Goal: Transaction & Acquisition: Purchase product/service

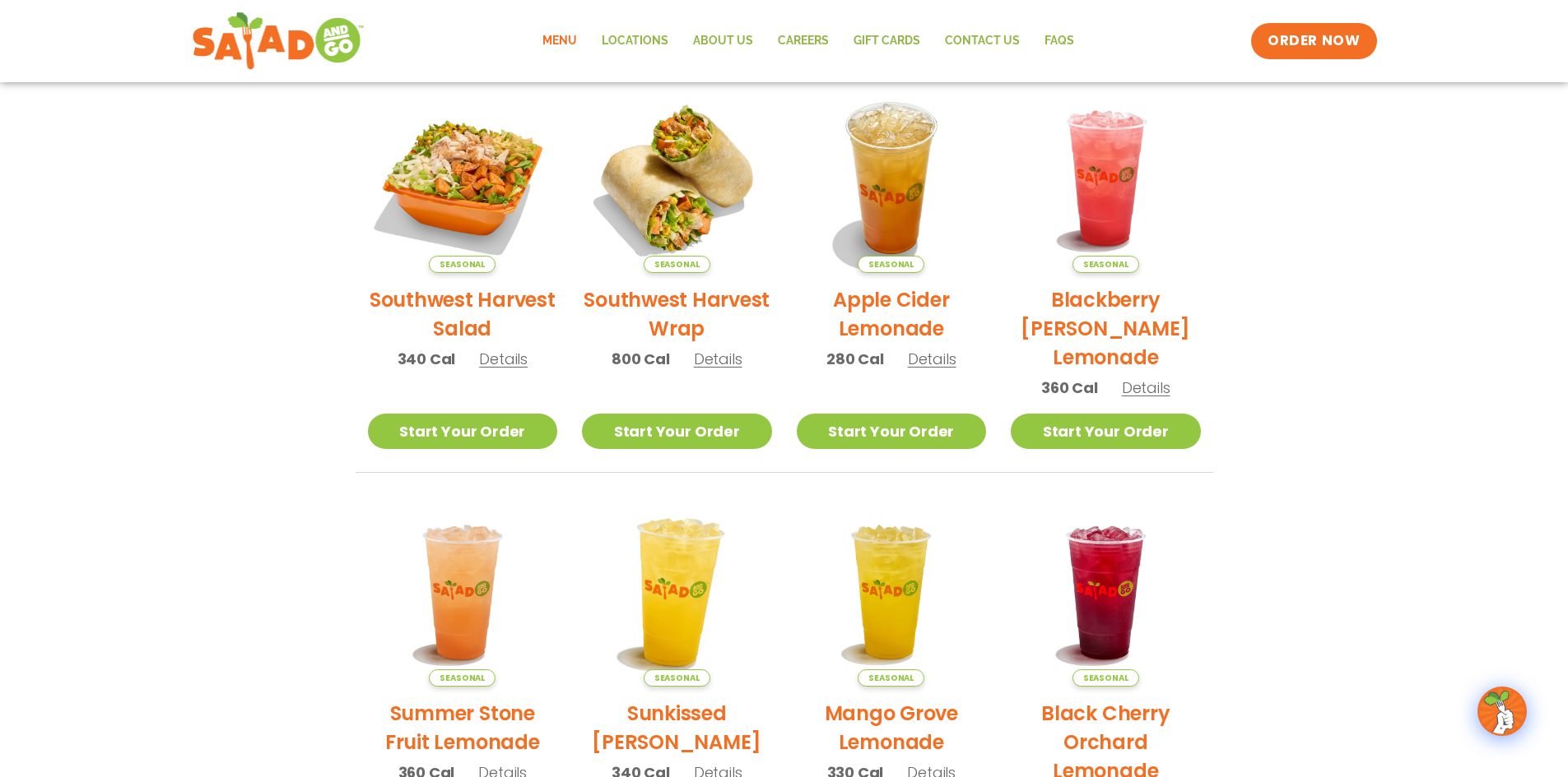
scroll to position [412, 0]
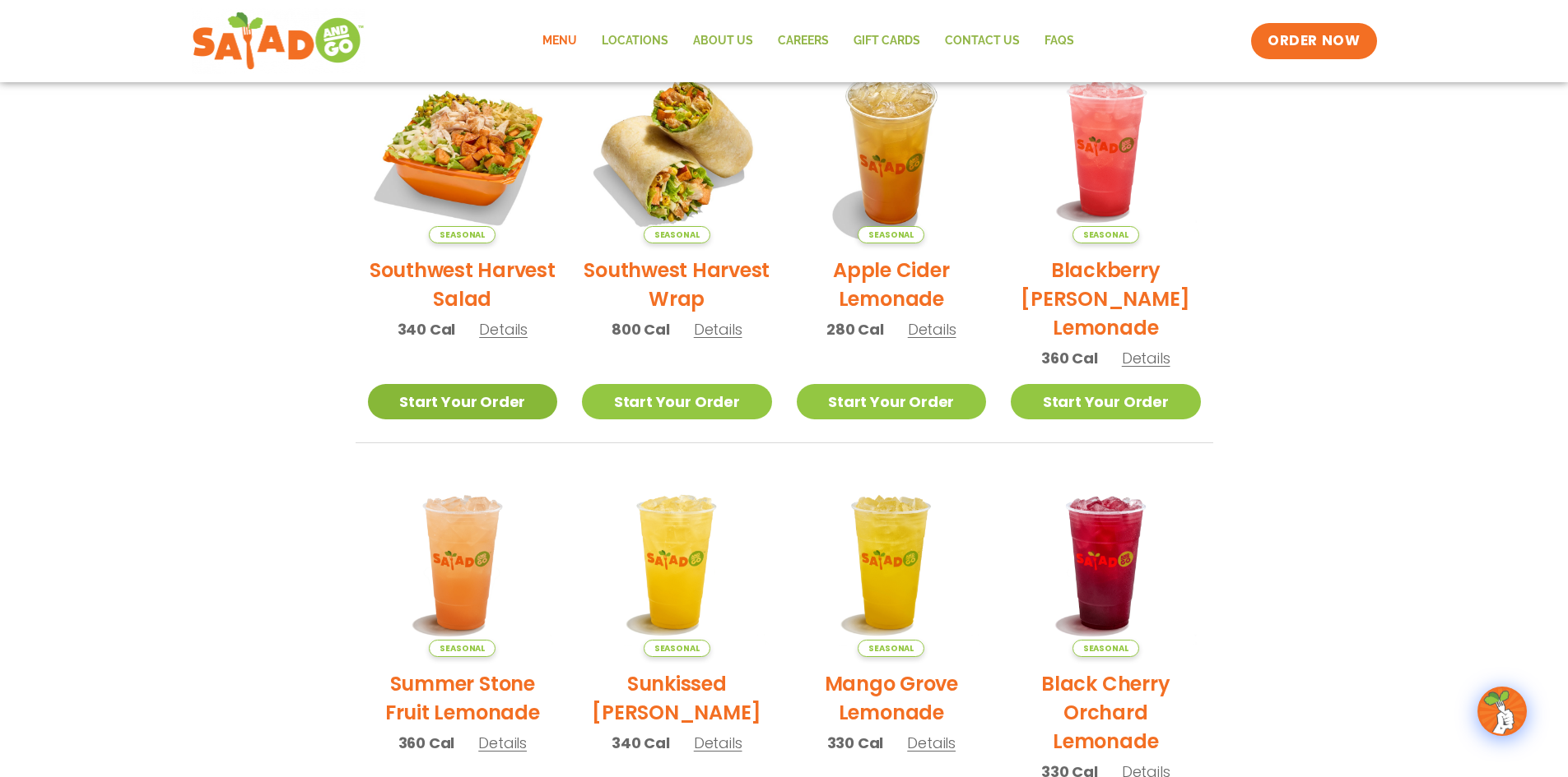
drag, startPoint x: 515, startPoint y: 404, endPoint x: 524, endPoint y: 402, distance: 9.2
click at [516, 404] on link "Start Your Order" at bounding box center [462, 402] width 190 height 35
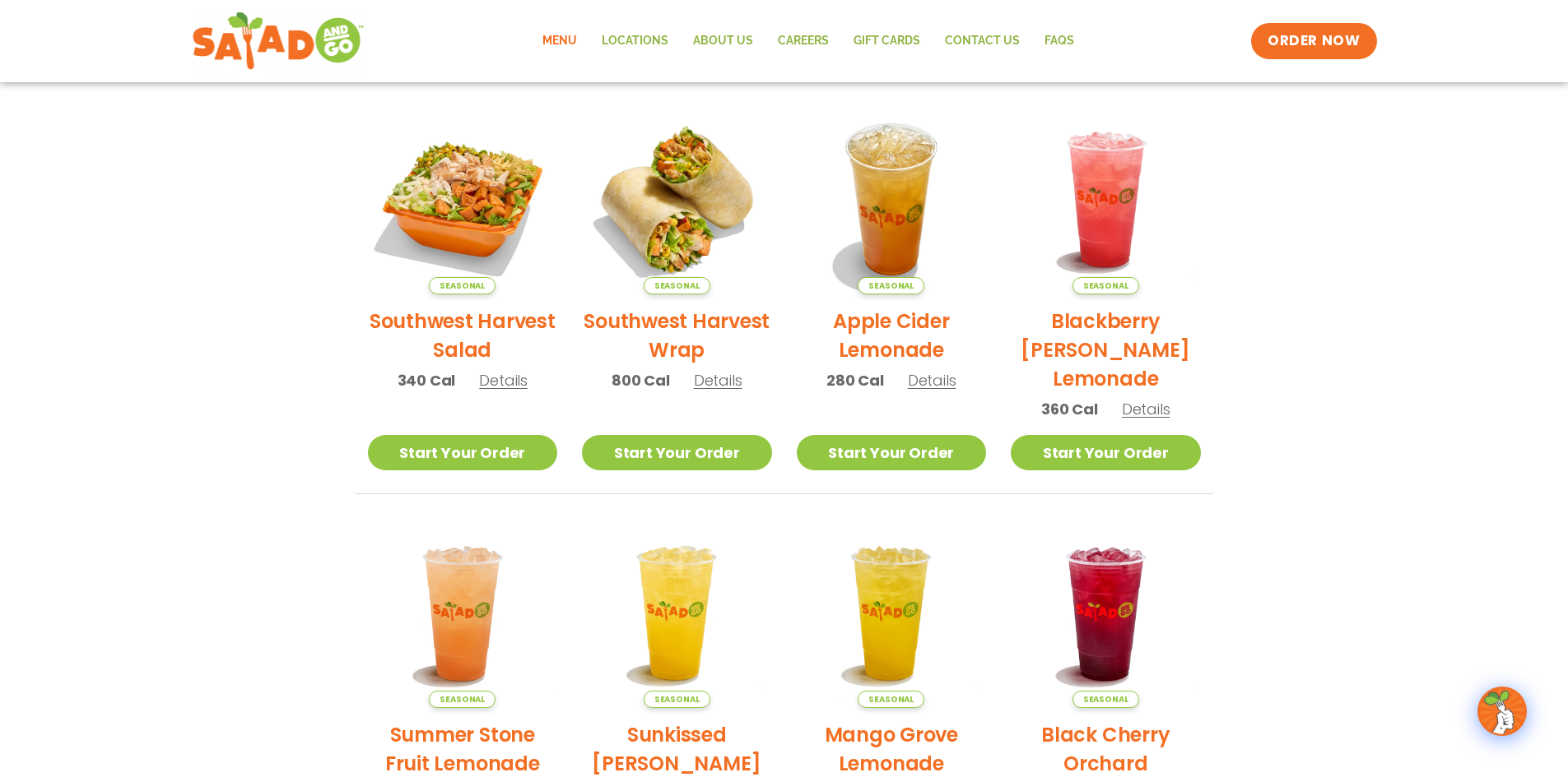
scroll to position [329, 0]
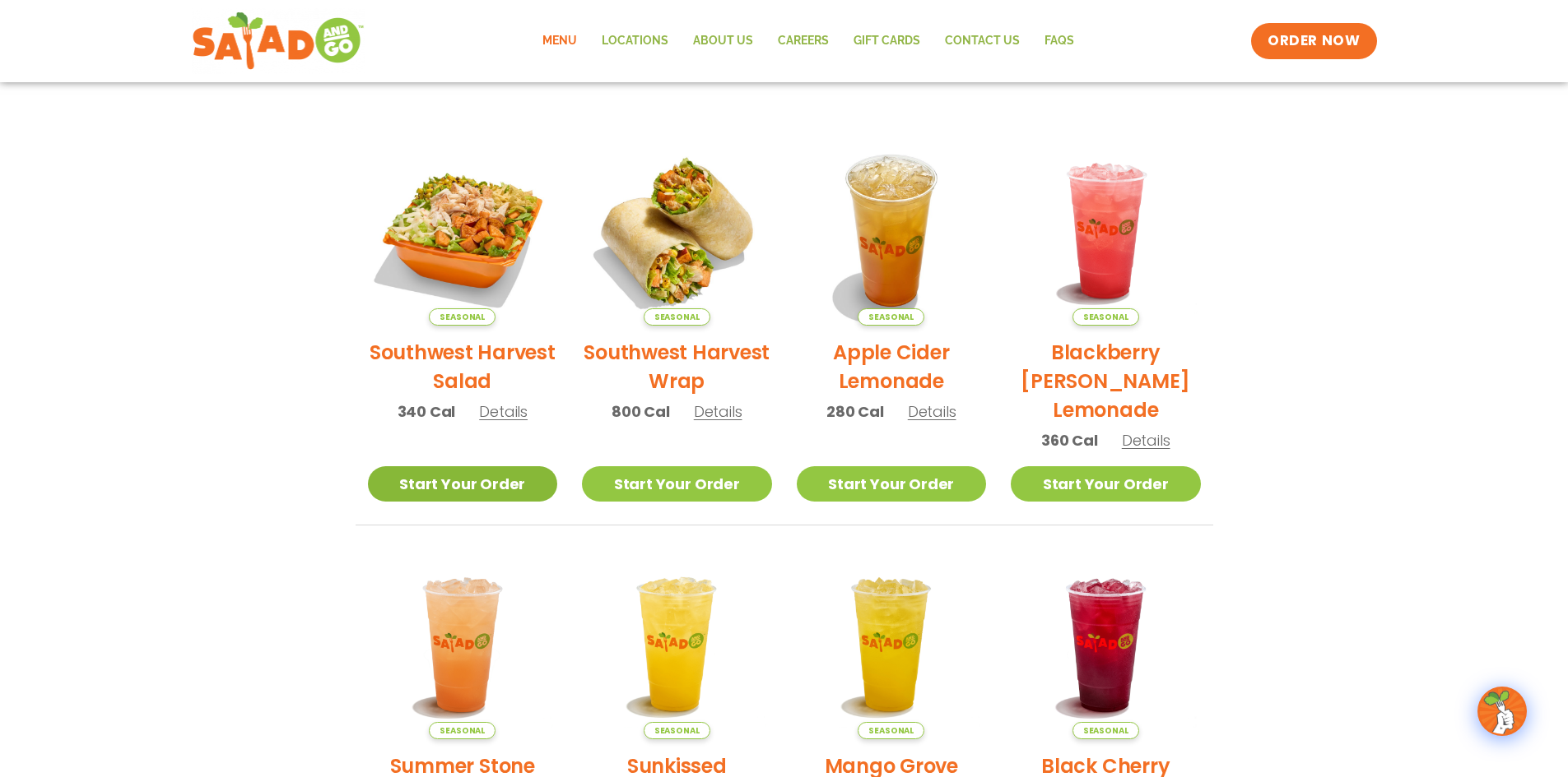
click at [505, 480] on link "Start Your Order" at bounding box center [462, 484] width 190 height 35
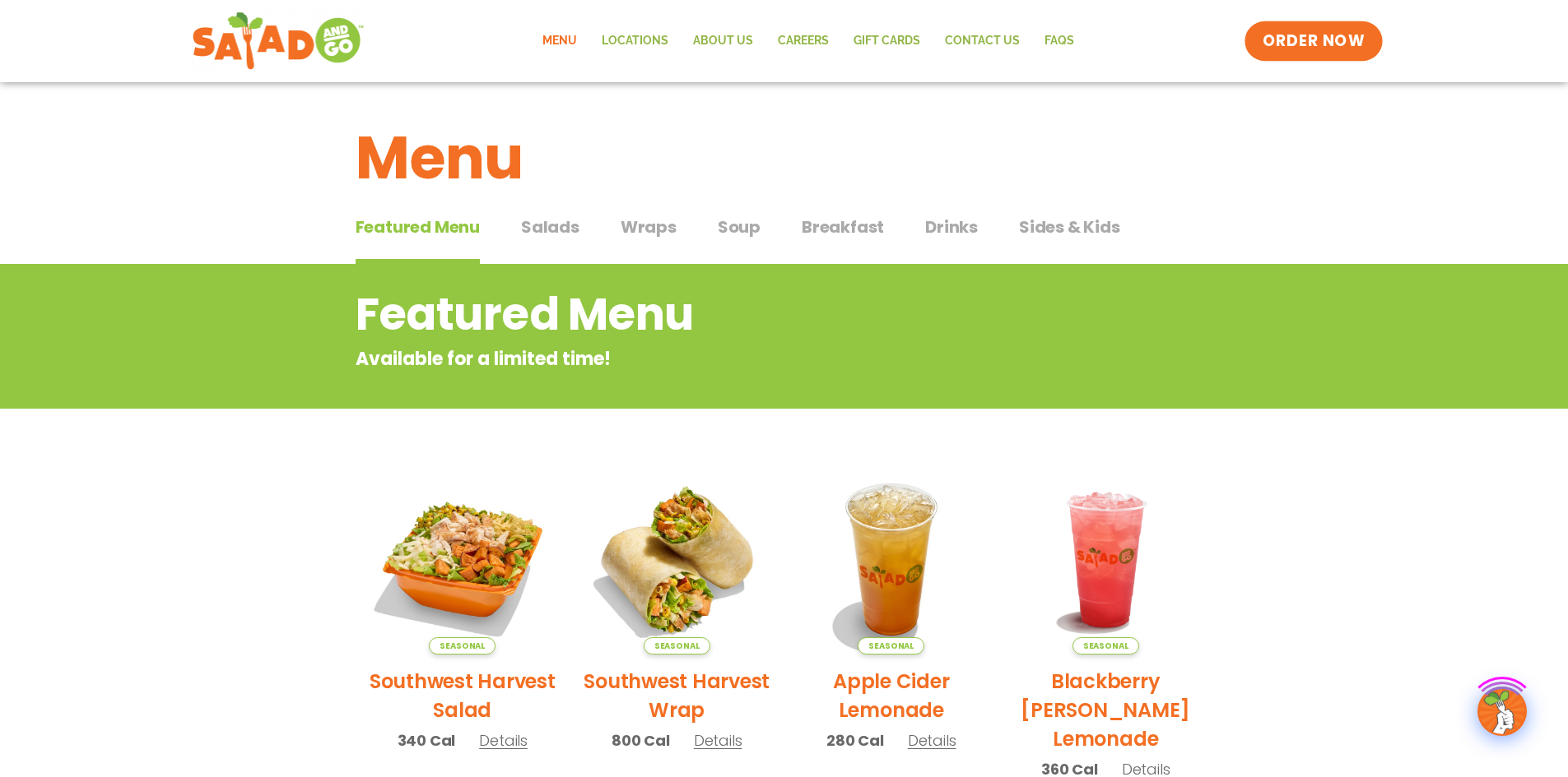
click at [1305, 32] on span "ORDER NOW" at bounding box center [1313, 42] width 102 height 22
